Goal: Download file/media

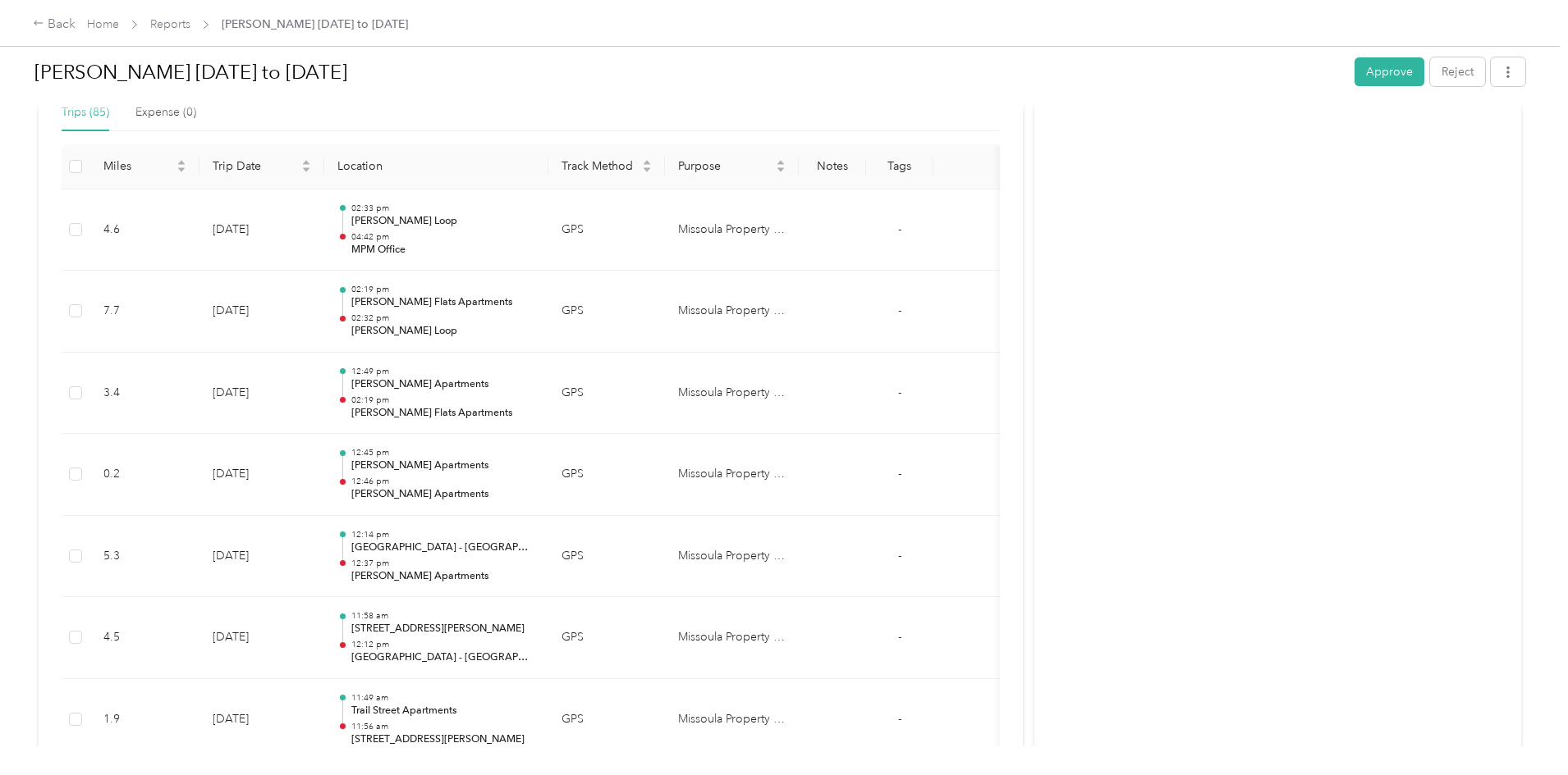
scroll to position [165, 0]
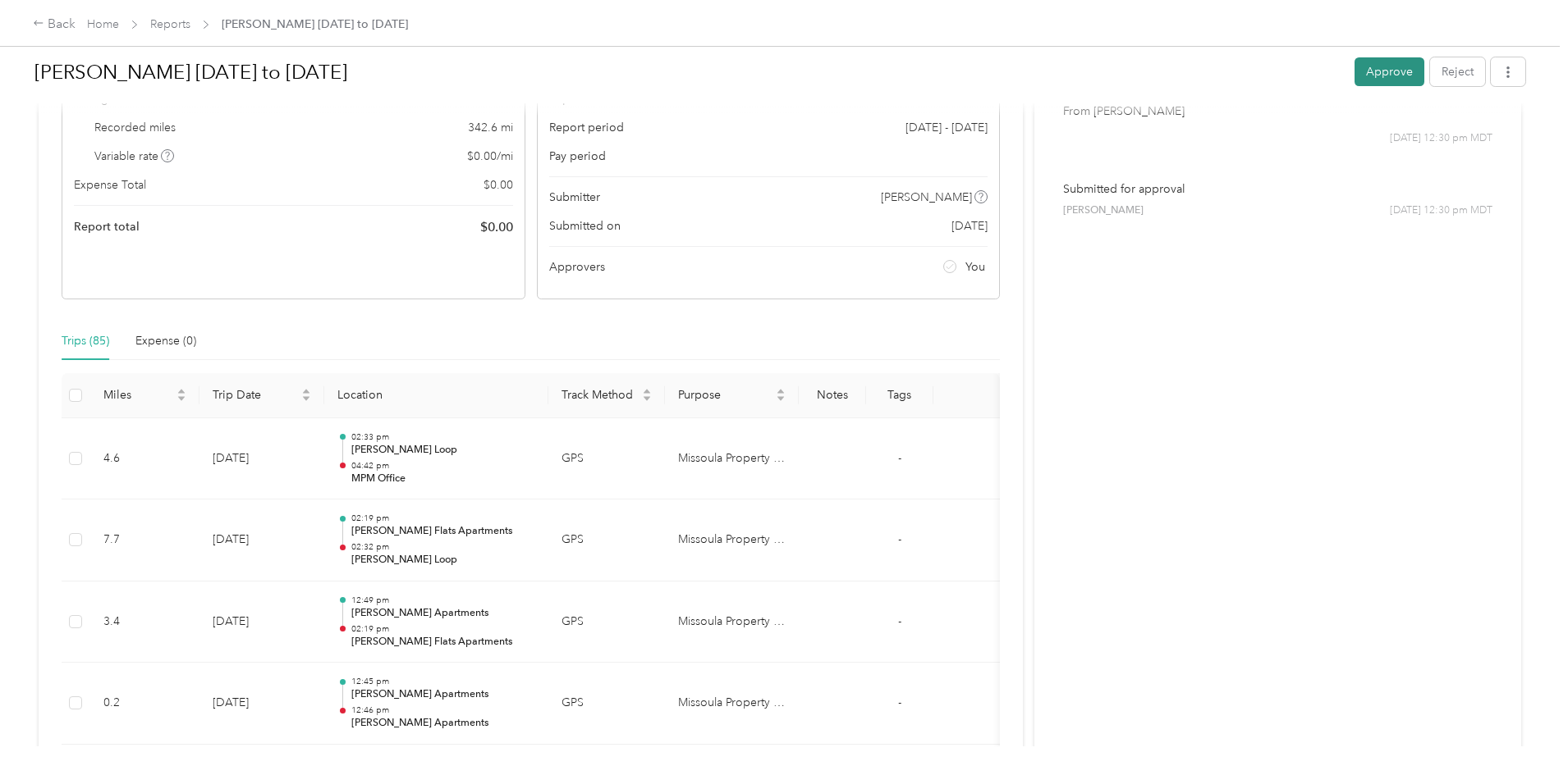
click at [1354, 77] on button "Approve" at bounding box center [1388, 71] width 70 height 29
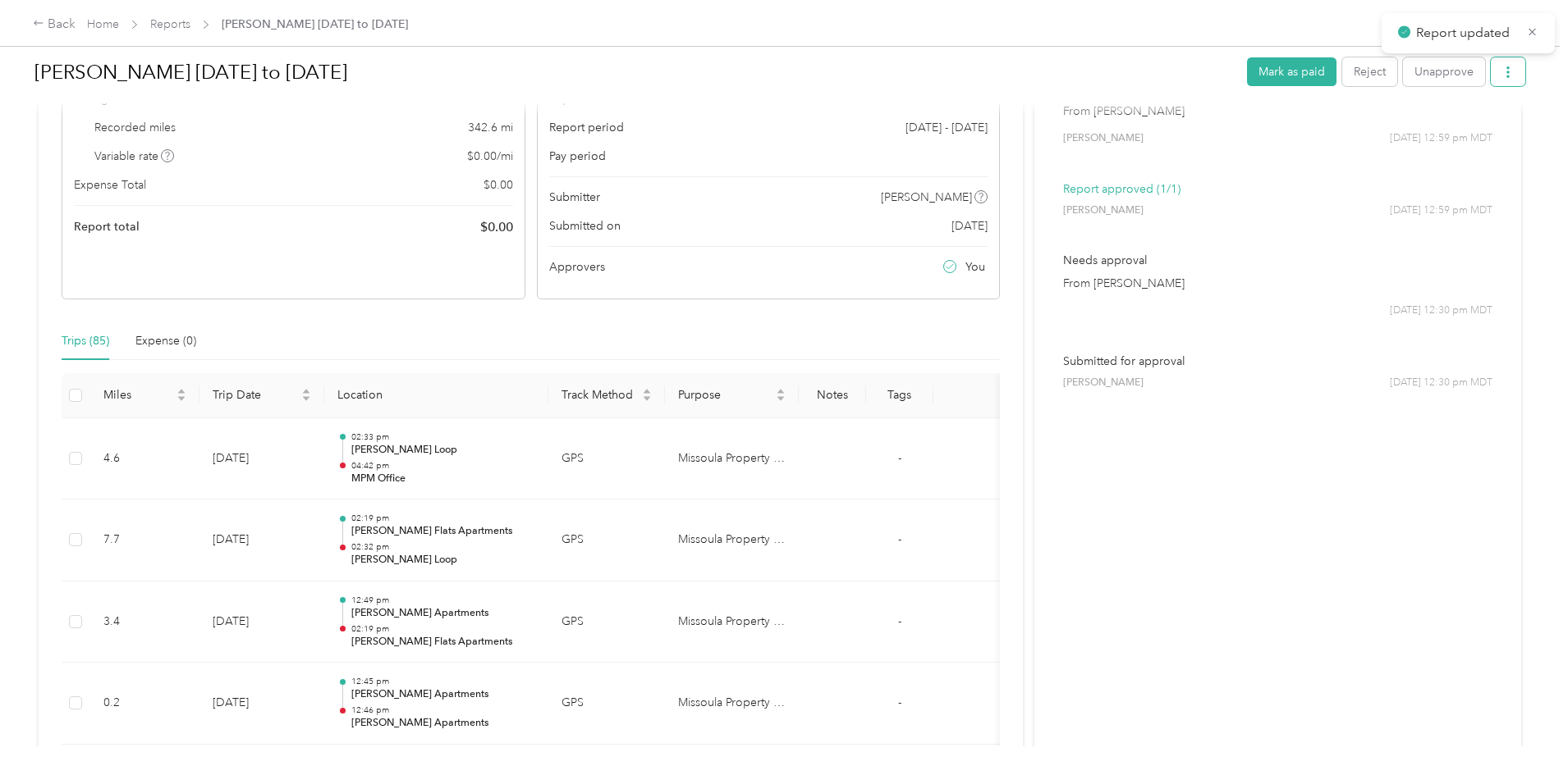
click at [1506, 71] on icon "button" at bounding box center [1508, 72] width 4 height 11
click at [1306, 125] on span "Download" at bounding box center [1327, 133] width 54 height 17
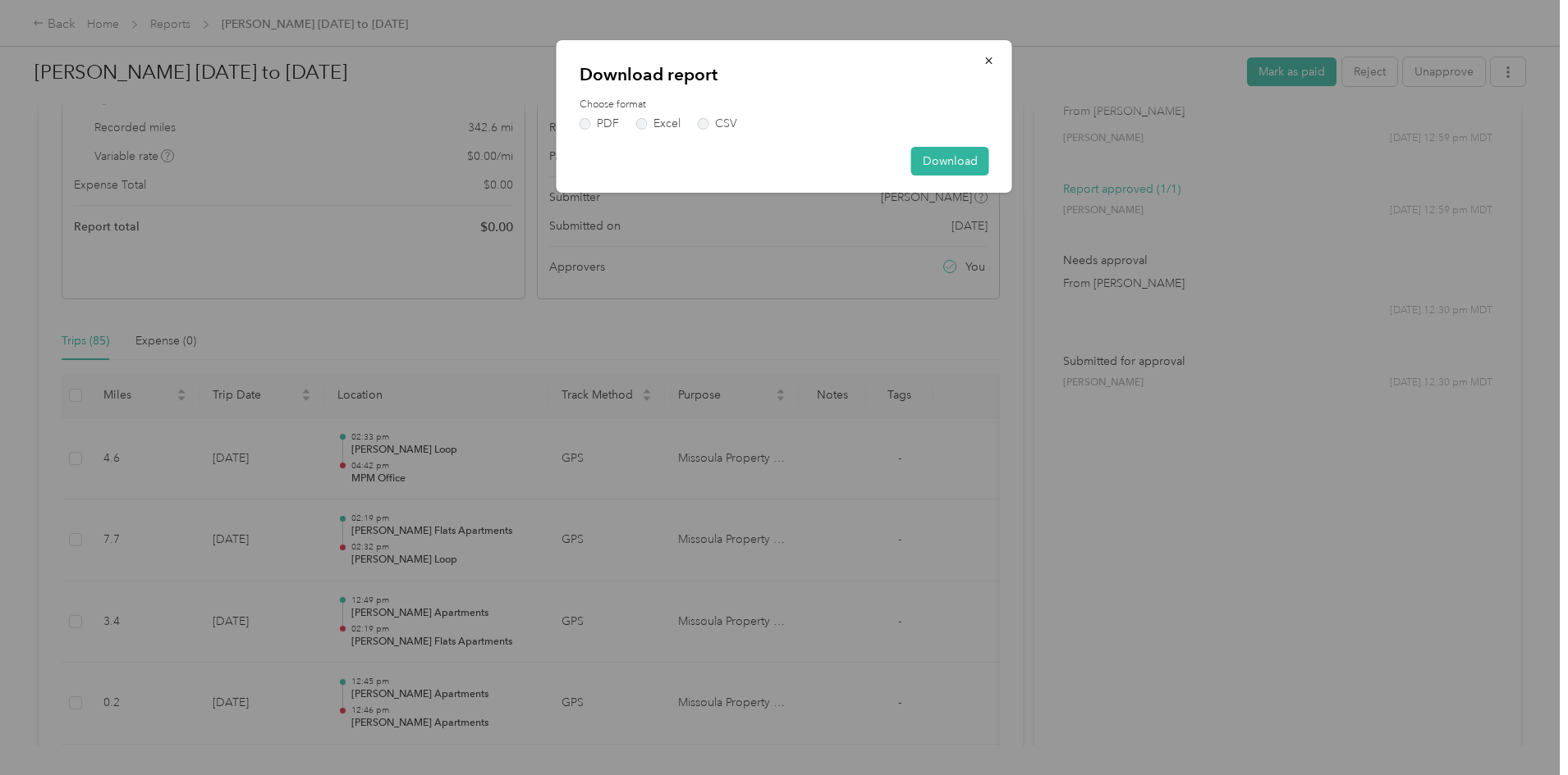
click at [593, 131] on div "Download report Choose format PDF Excel CSV Download" at bounding box center [784, 116] width 455 height 152
click at [597, 122] on label "PDF" at bounding box center [599, 123] width 39 height 11
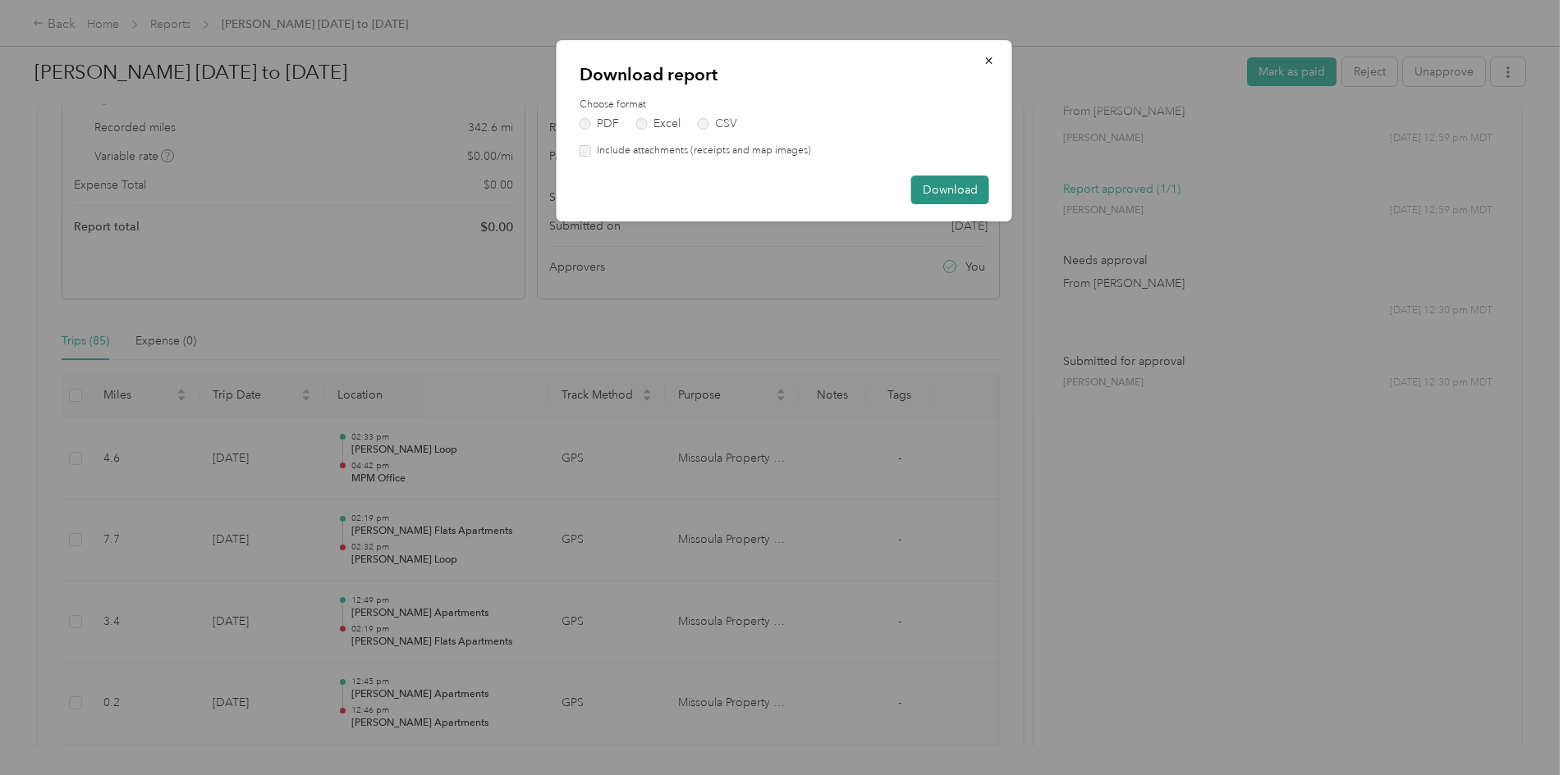
click at [934, 190] on button "Download" at bounding box center [949, 190] width 78 height 29
